Goal: Transaction & Acquisition: Purchase product/service

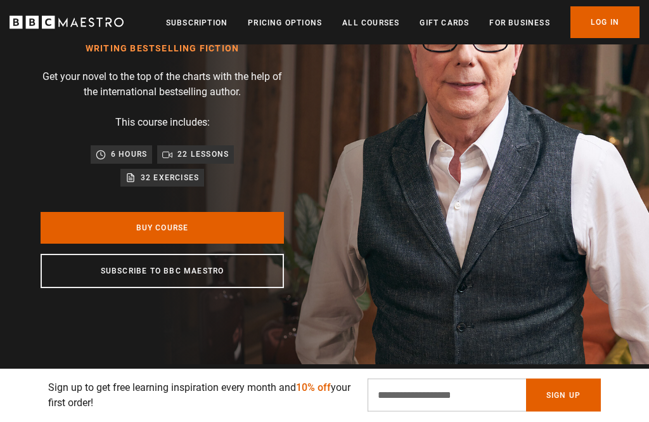
scroll to position [0, 166]
click at [203, 224] on link "Buy Course" at bounding box center [163, 228] width 244 height 32
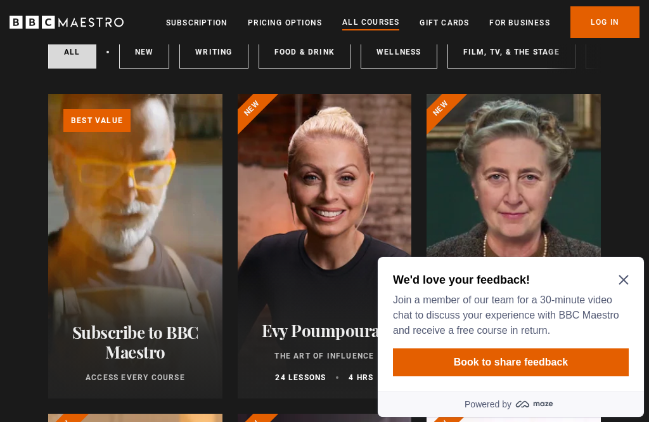
scroll to position [108, 0]
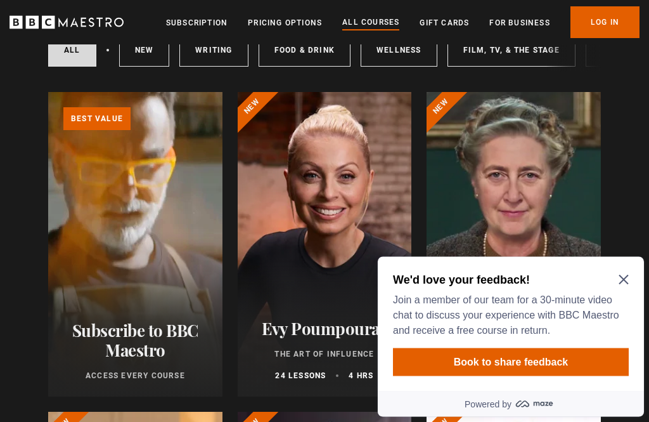
click at [630, 272] on div "We'd love your feedback! Join a member of our team for a 30-minute video chat t…" at bounding box center [511, 323] width 266 height 134
click at [623, 281] on icon "Close Maze Prompt" at bounding box center [624, 279] width 10 height 10
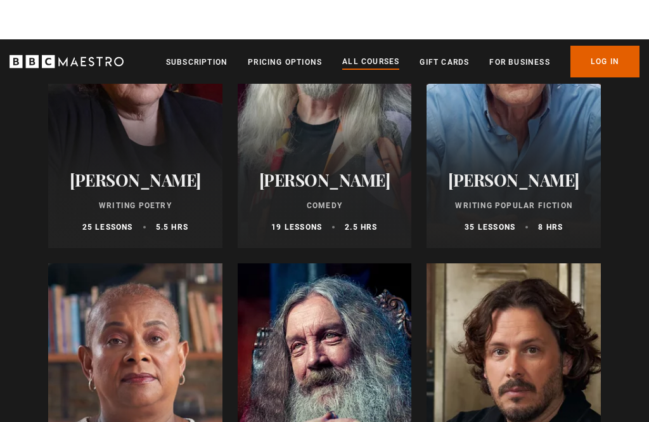
scroll to position [3124, 0]
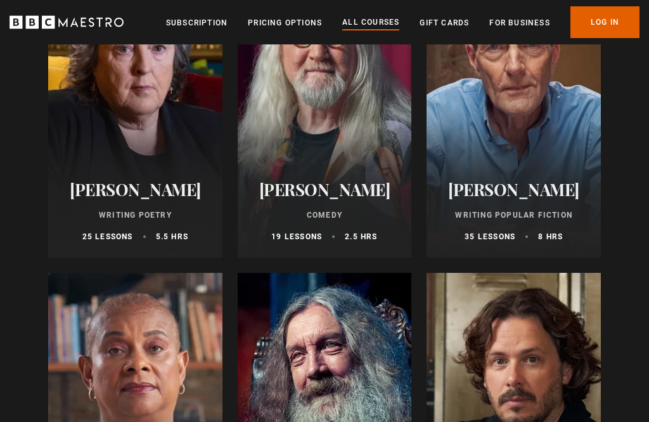
click at [536, 148] on div at bounding box center [514, 105] width 174 height 304
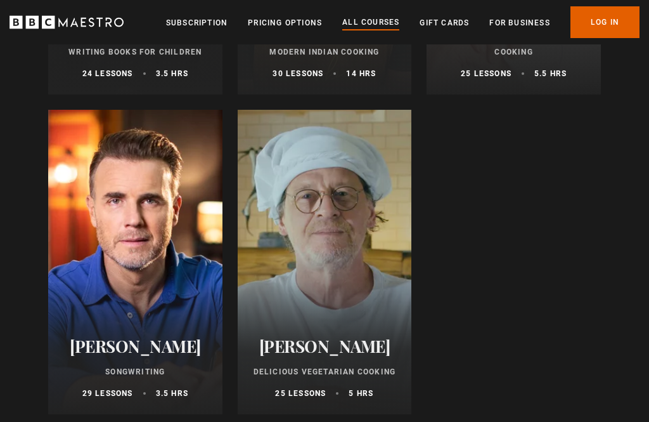
scroll to position [4885, 0]
click at [126, 248] on div at bounding box center [135, 262] width 174 height 304
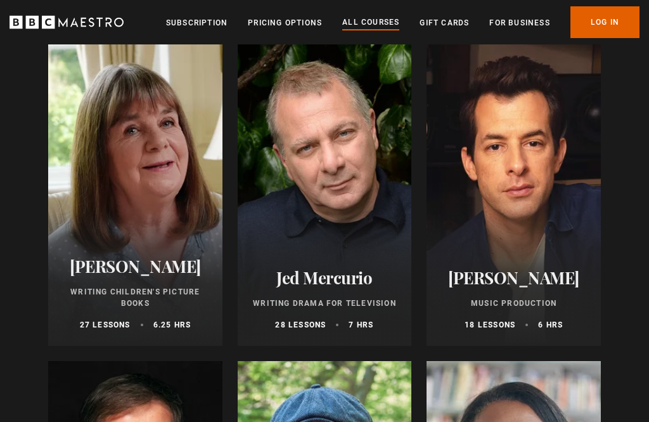
scroll to position [3666, 0]
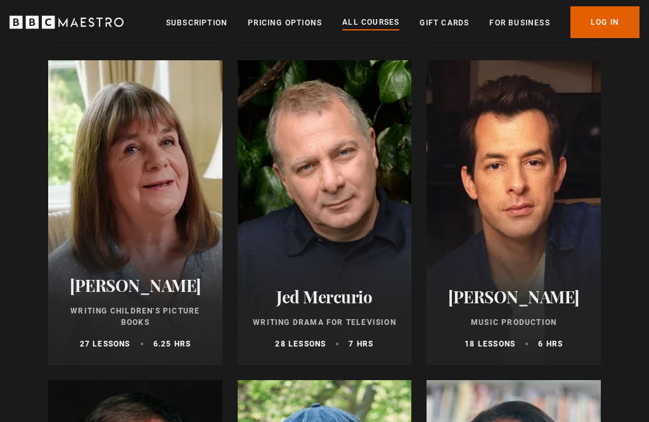
click at [138, 200] on div at bounding box center [135, 213] width 174 height 304
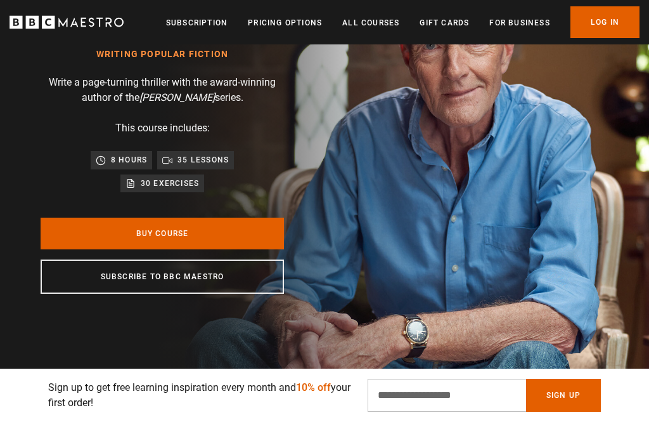
click at [193, 224] on link "Buy Course" at bounding box center [163, 234] width 244 height 32
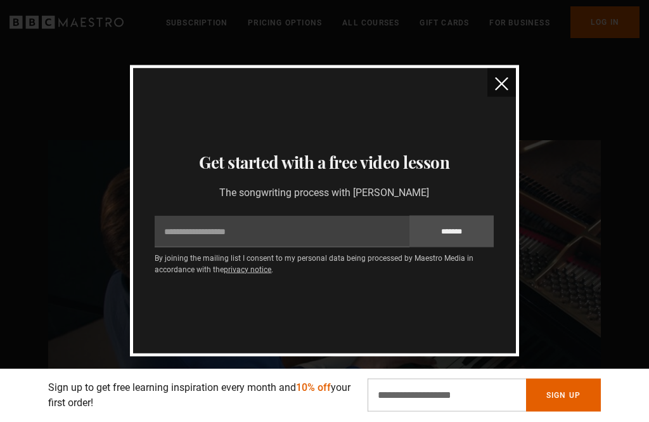
scroll to position [996, 0]
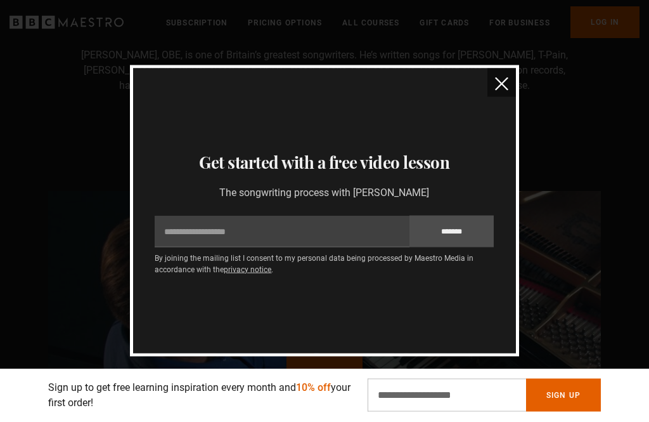
click at [497, 85] on img "close" at bounding box center [501, 83] width 13 height 13
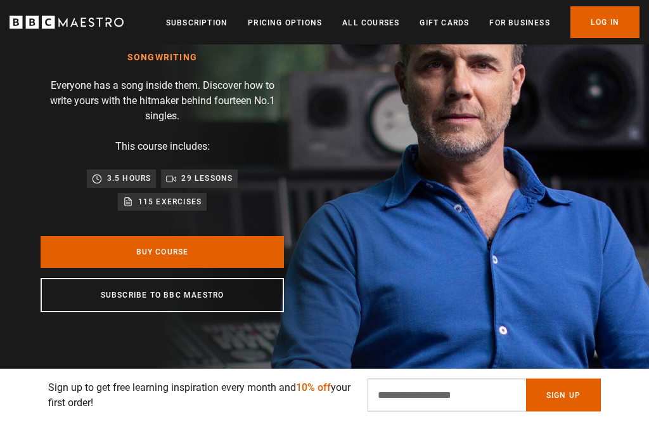
scroll to position [127, 0]
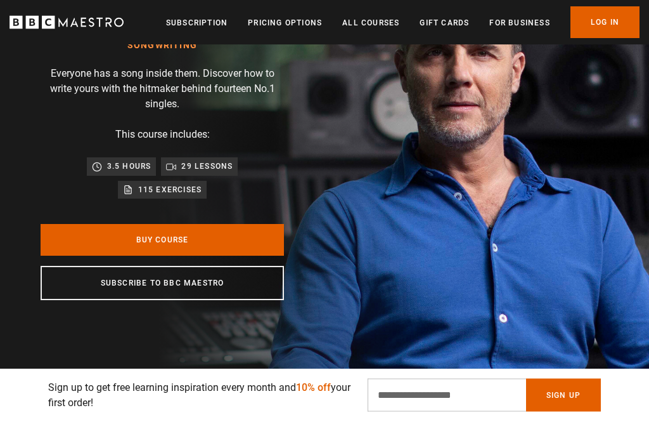
click at [186, 237] on link "Buy Course" at bounding box center [163, 240] width 244 height 32
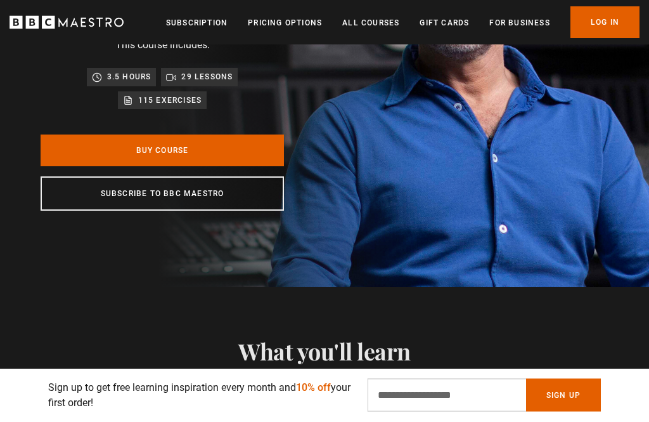
scroll to position [0, 0]
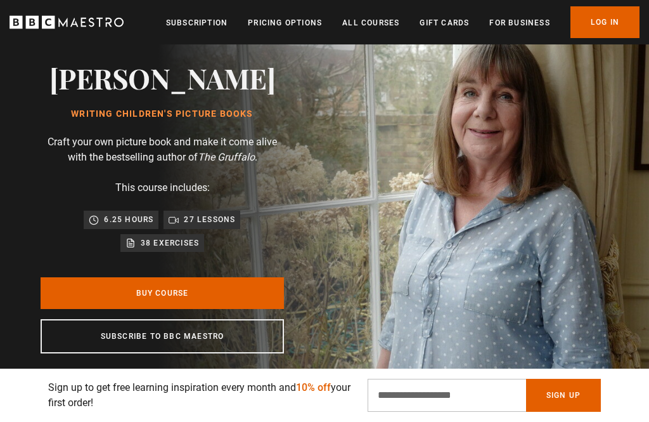
click at [176, 289] on link "Buy Course" at bounding box center [163, 293] width 244 height 32
